Goal: Find specific page/section: Find specific page/section

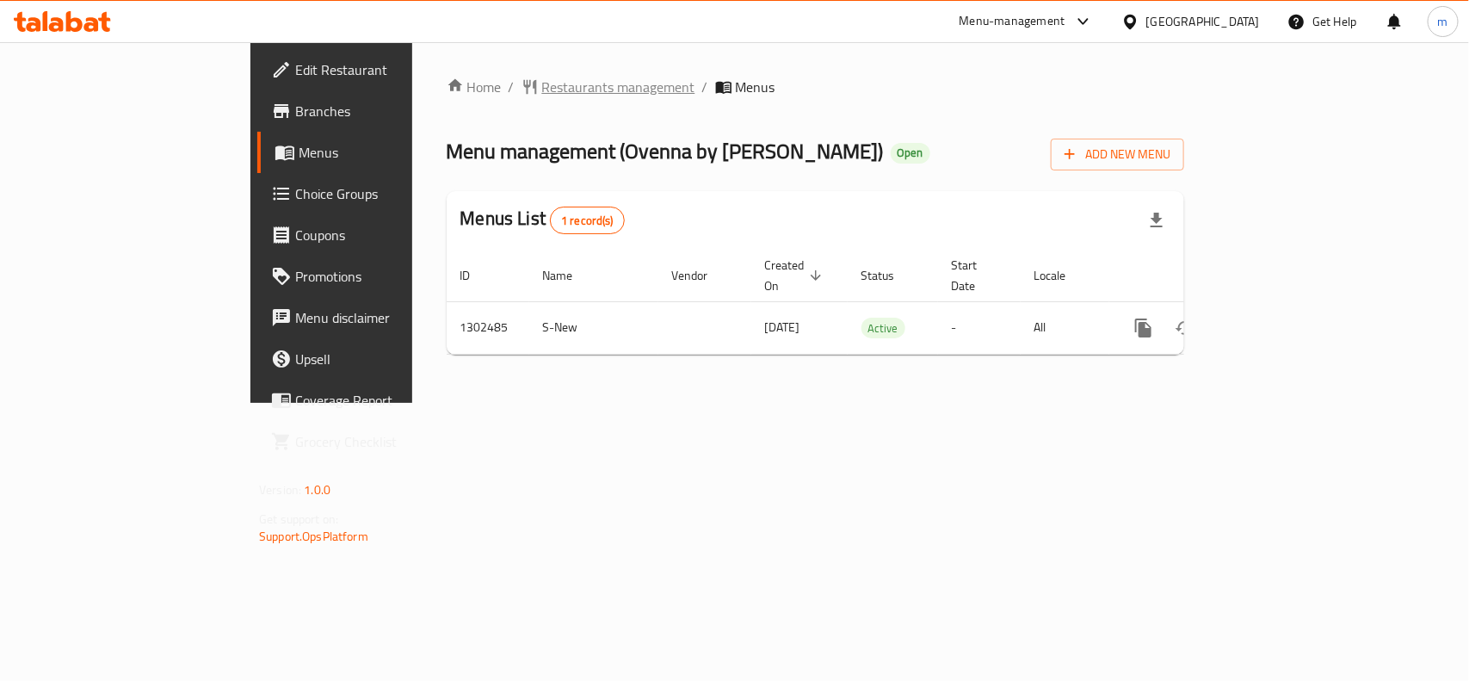
click at [542, 77] on span "Restaurants management" at bounding box center [618, 87] width 153 height 21
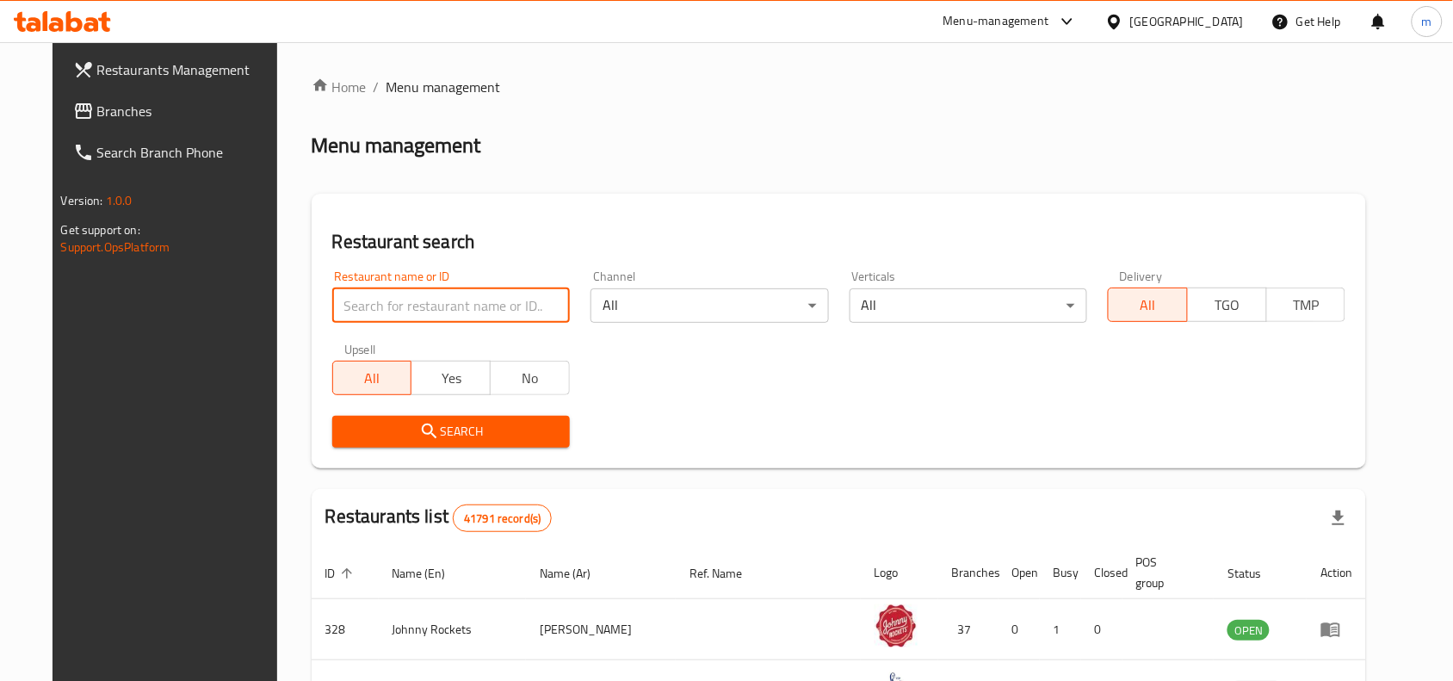
click at [379, 299] on input "search" at bounding box center [451, 305] width 238 height 34
paste input "702440"
type input "702440"
click button "Search" at bounding box center [451, 432] width 238 height 32
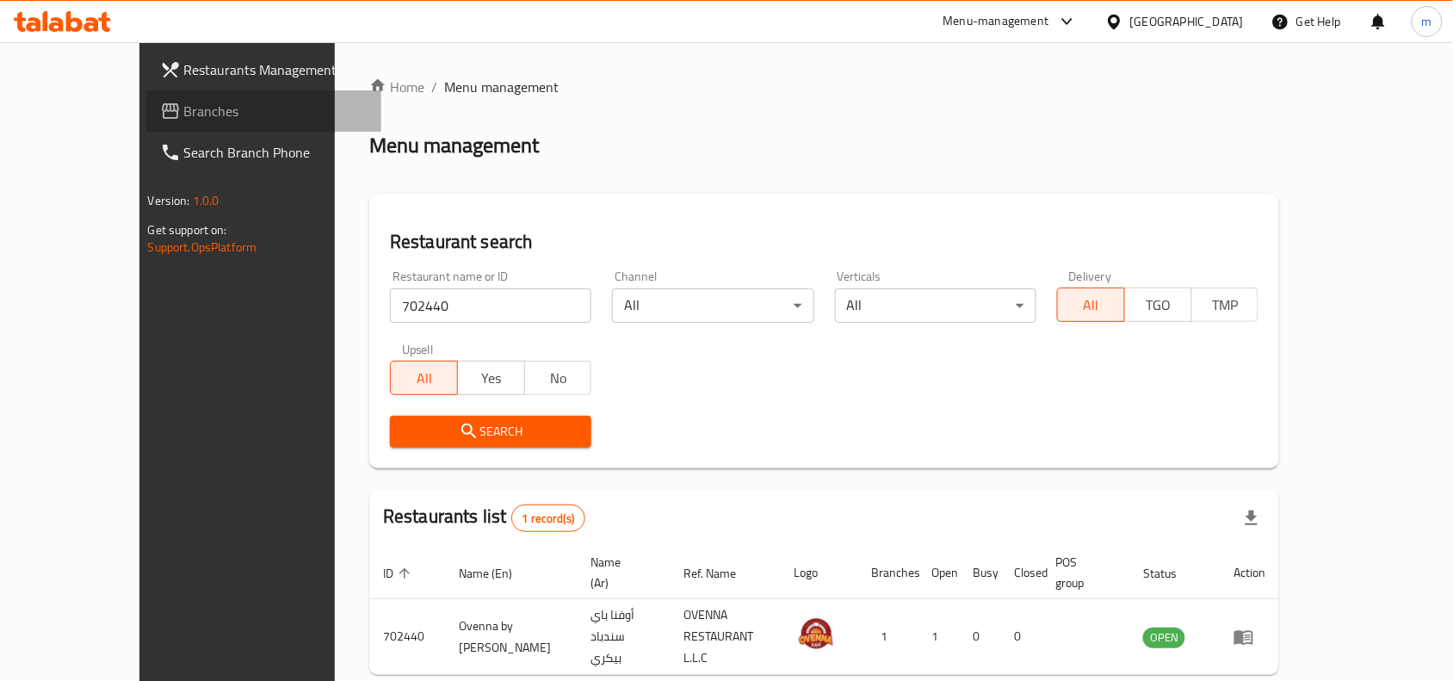
click at [184, 110] on span "Branches" at bounding box center [276, 111] width 184 height 21
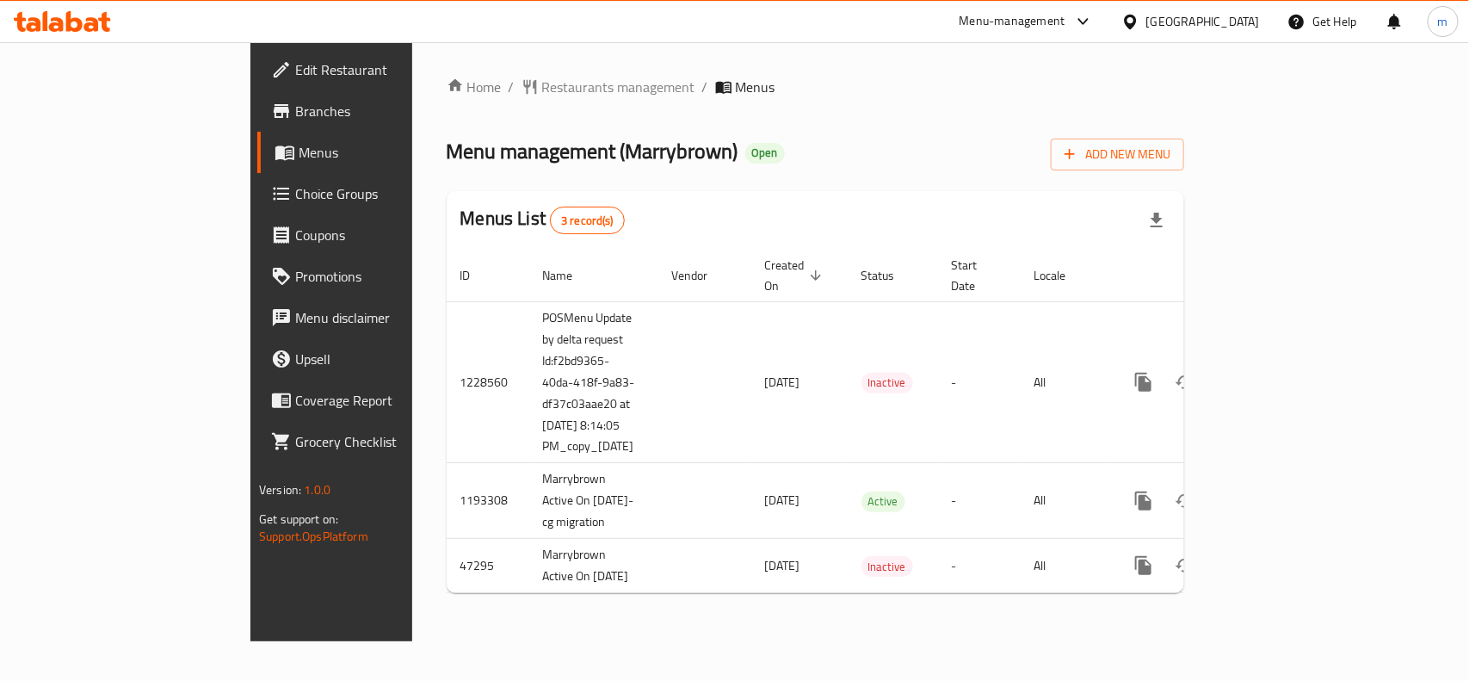
click at [59, 18] on icon at bounding box center [62, 21] width 97 height 21
click at [542, 87] on span "Restaurants management" at bounding box center [618, 87] width 153 height 21
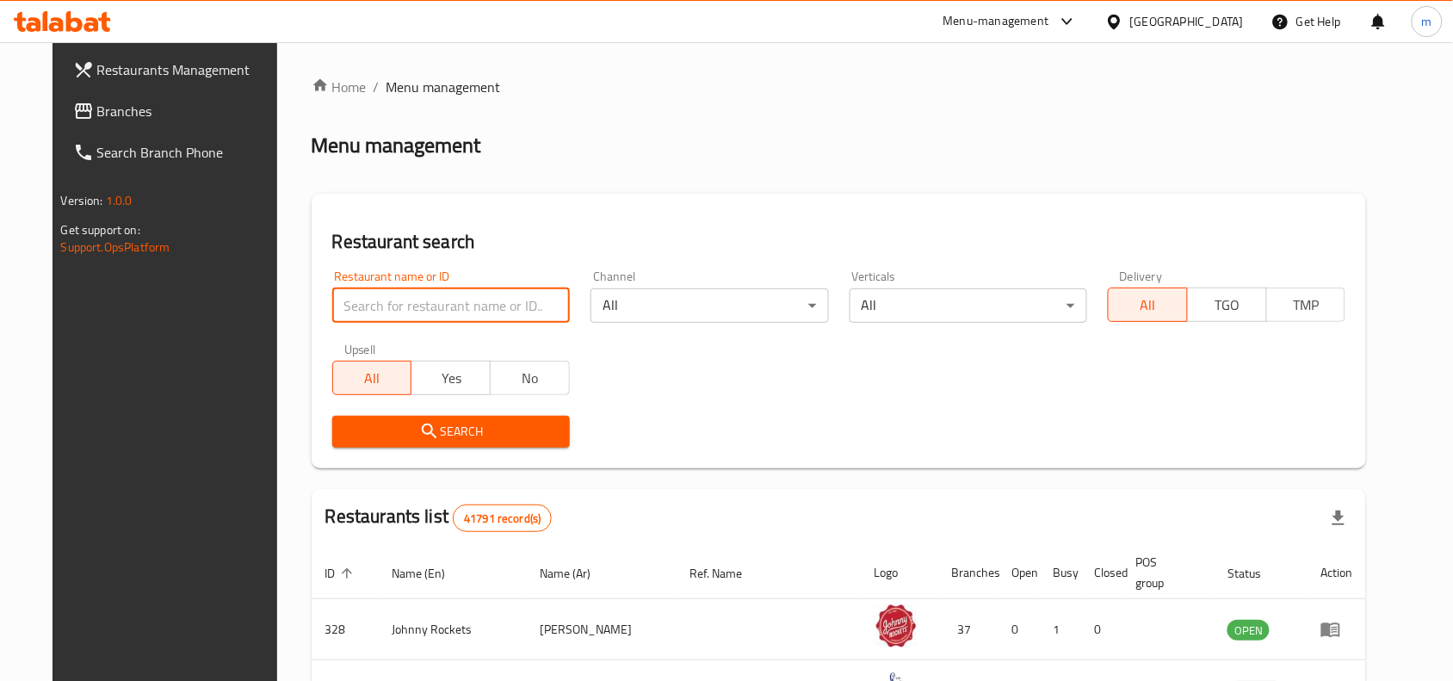
click at [429, 302] on input "search" at bounding box center [451, 305] width 238 height 34
paste input "938"
type input "938"
click button "Search" at bounding box center [451, 432] width 238 height 32
